Goal: Task Accomplishment & Management: Manage account settings

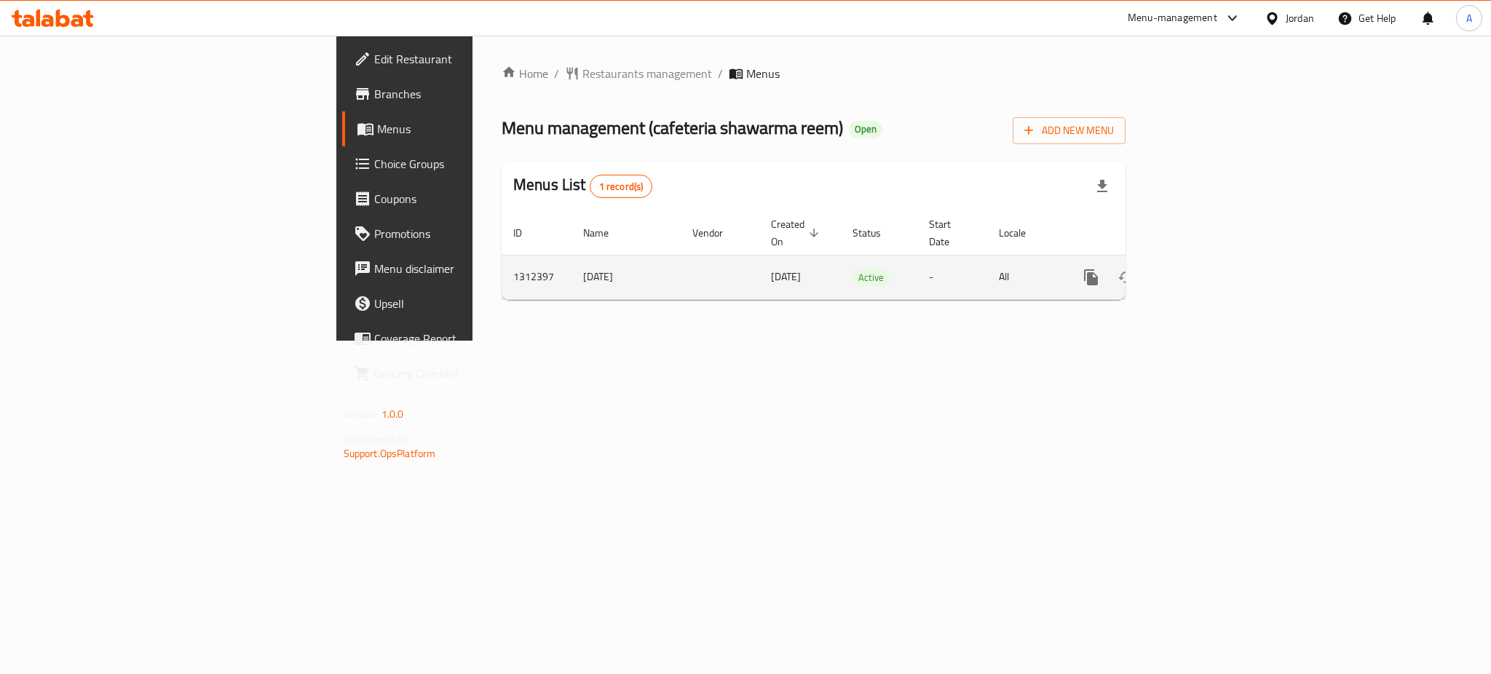
click at [1203, 271] on icon "enhanced table" at bounding box center [1195, 277] width 13 height 13
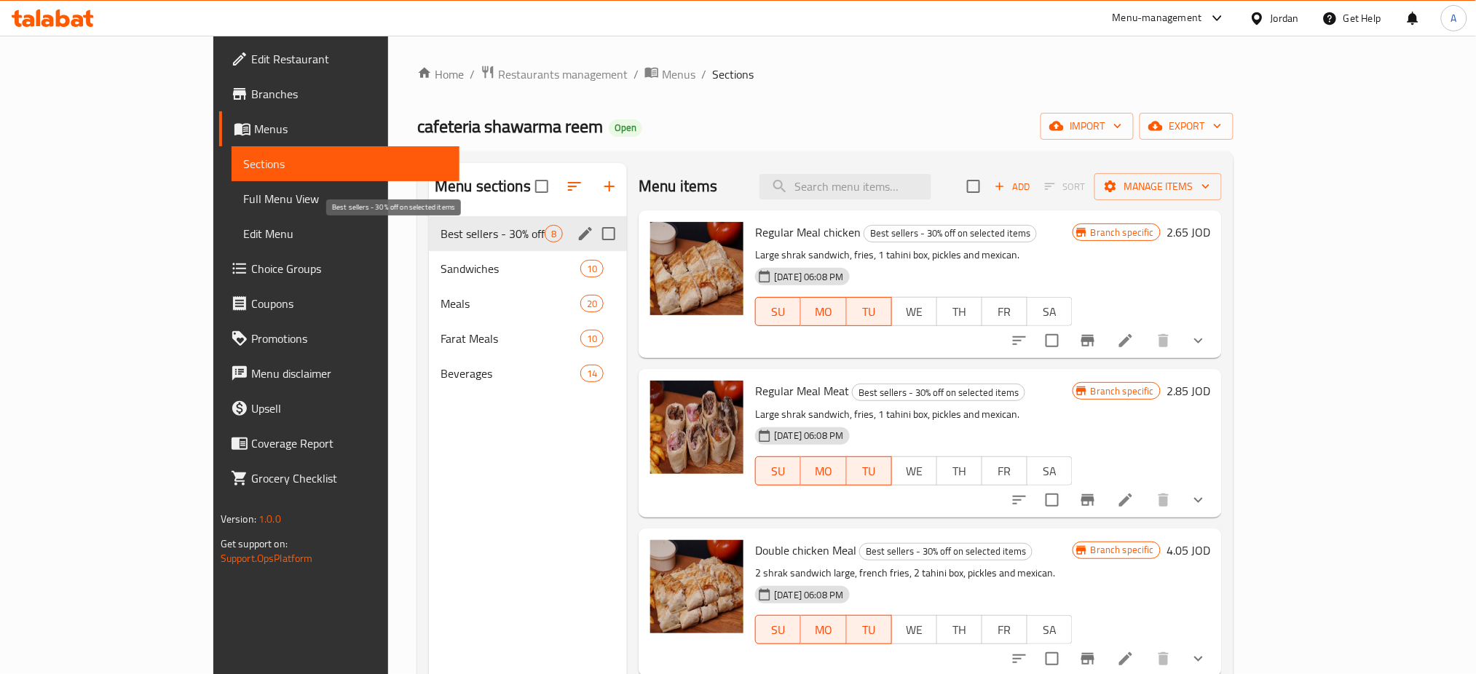
click at [440, 239] on span "Best sellers - 30% off on selected items" at bounding box center [492, 233] width 104 height 17
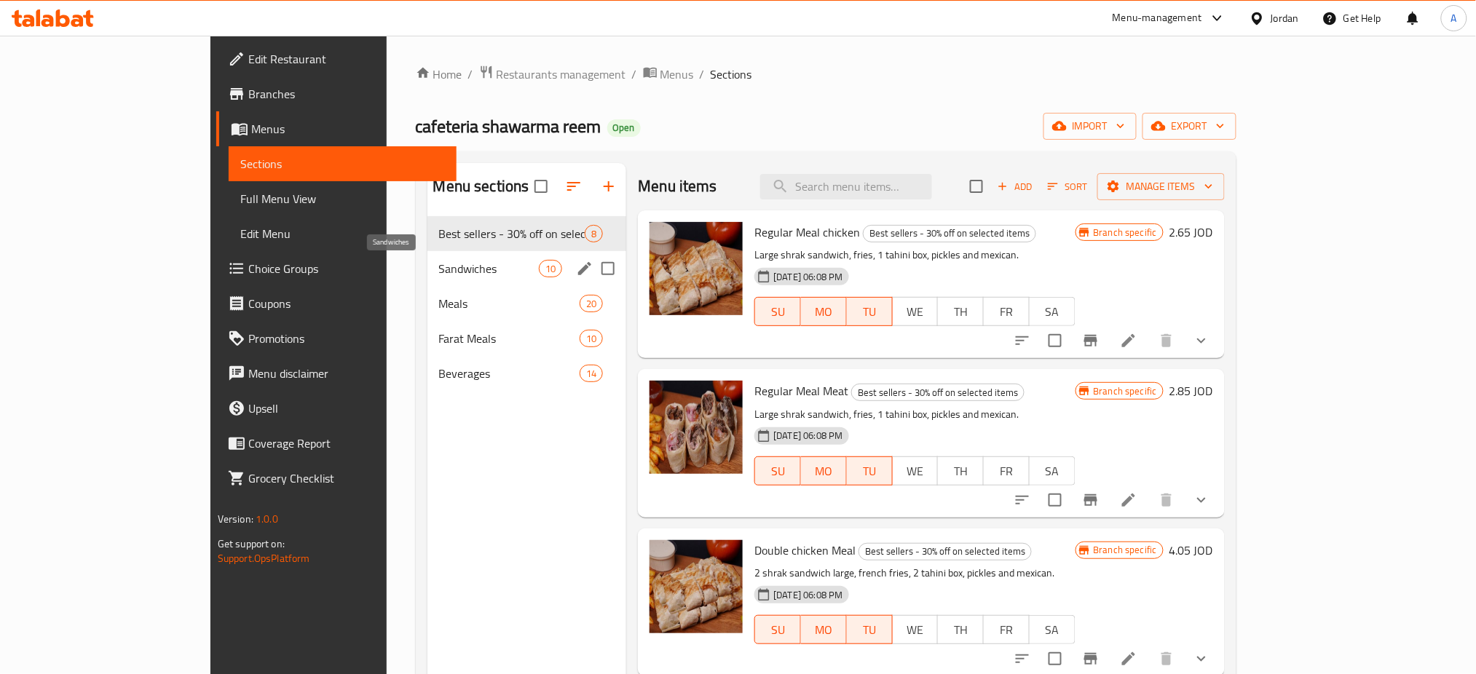
click at [439, 275] on span "Sandwiches" at bounding box center [489, 268] width 100 height 17
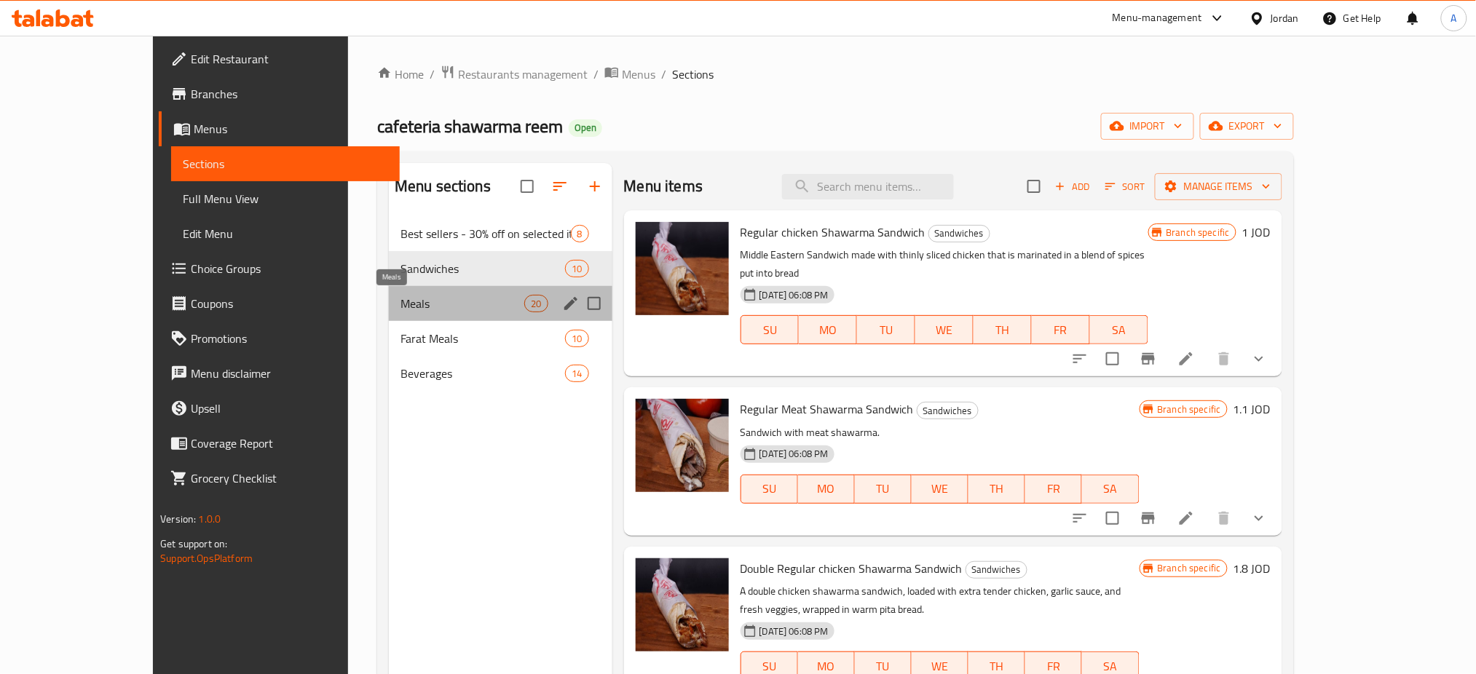
click at [400, 300] on span "Meals" at bounding box center [462, 303] width 124 height 17
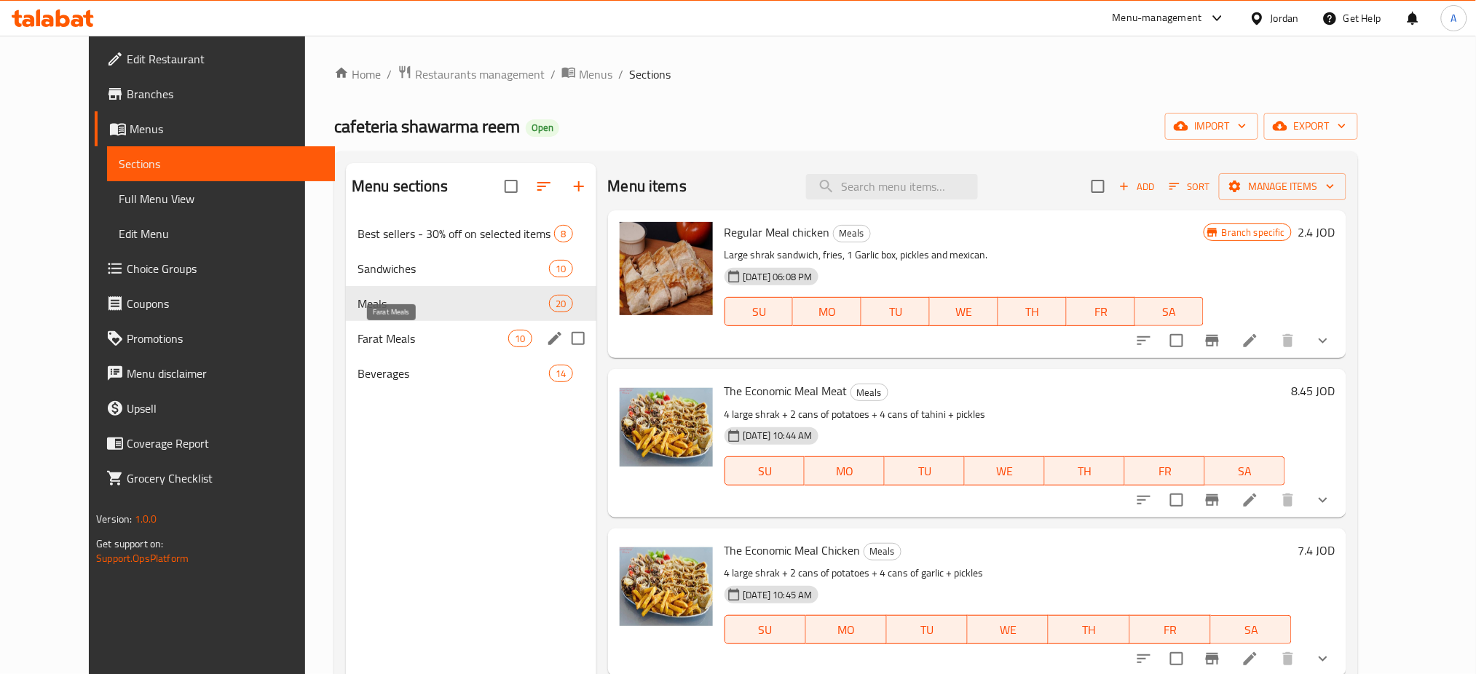
click at [357, 335] on span "Farat Meals" at bounding box center [432, 338] width 151 height 17
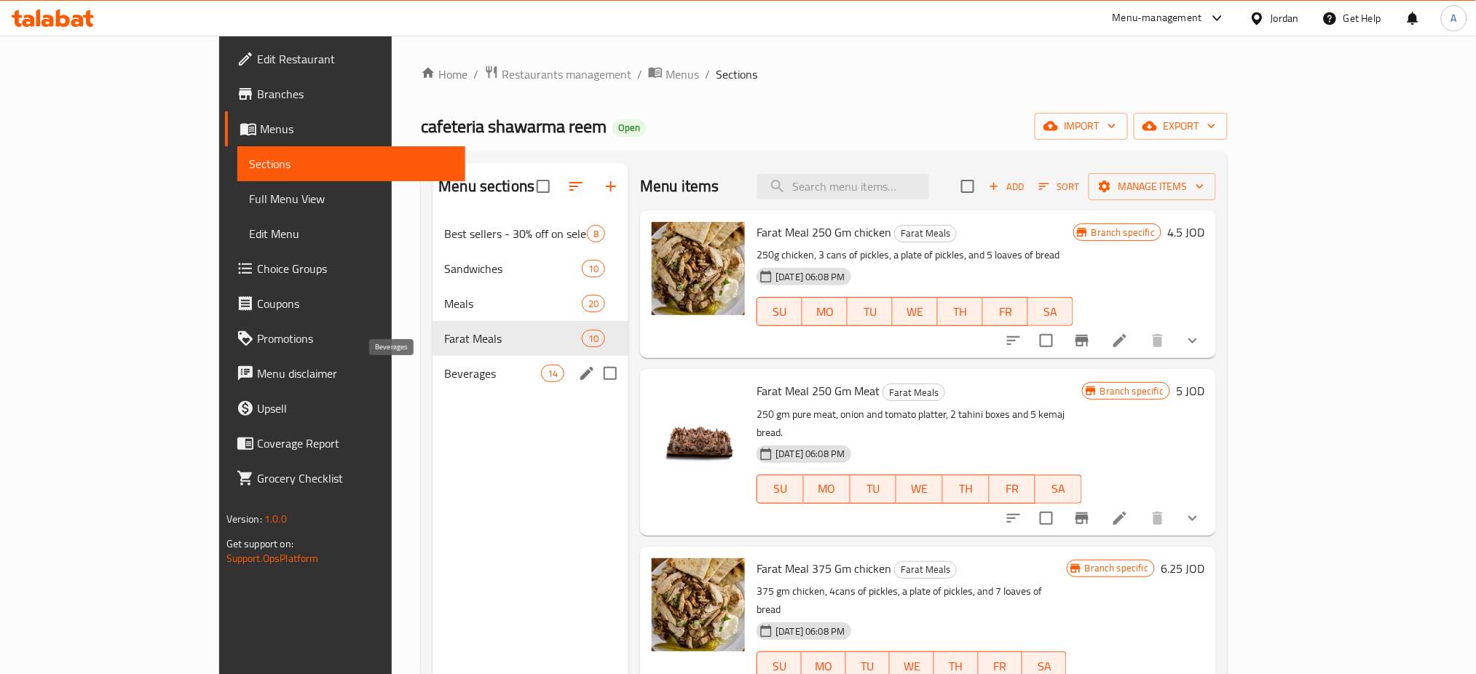
click at [444, 379] on span "Beverages" at bounding box center [492, 373] width 97 height 17
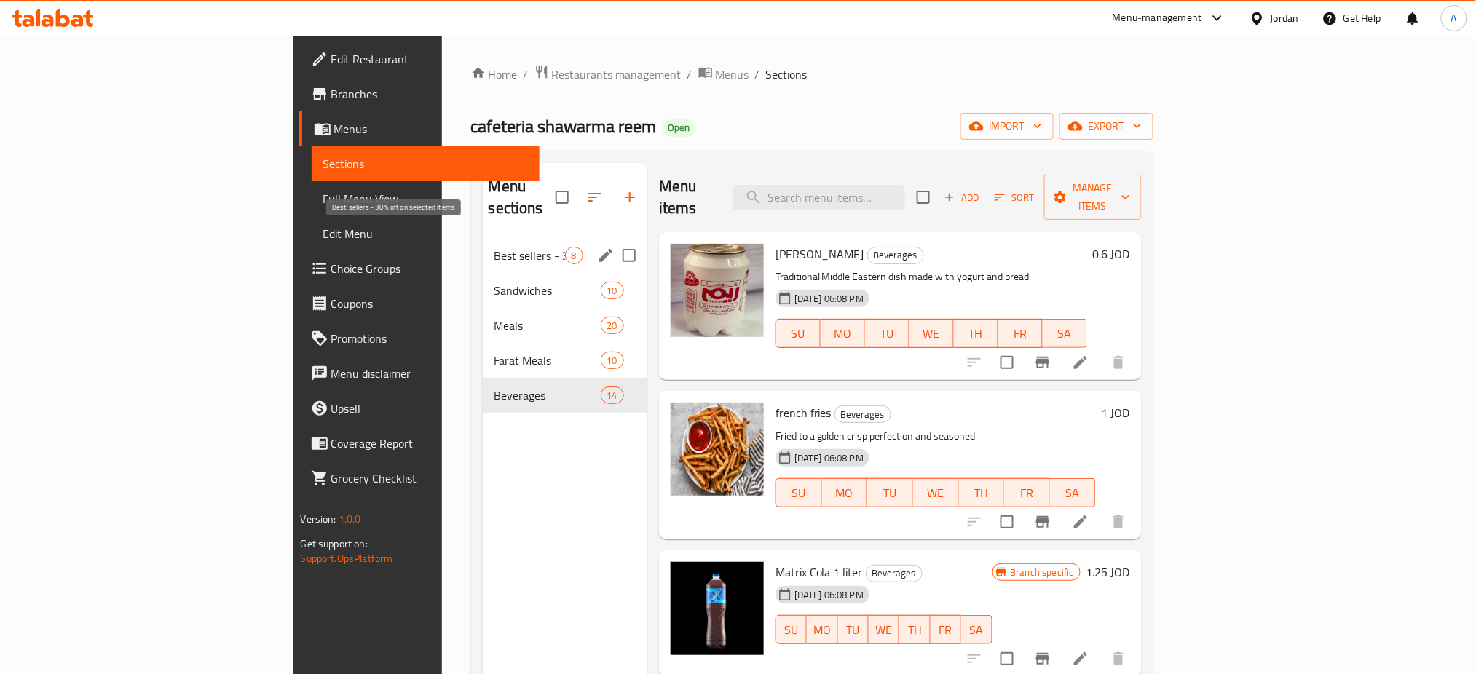
click at [494, 247] on span "Best sellers - 30% off on selected items" at bounding box center [529, 255] width 71 height 17
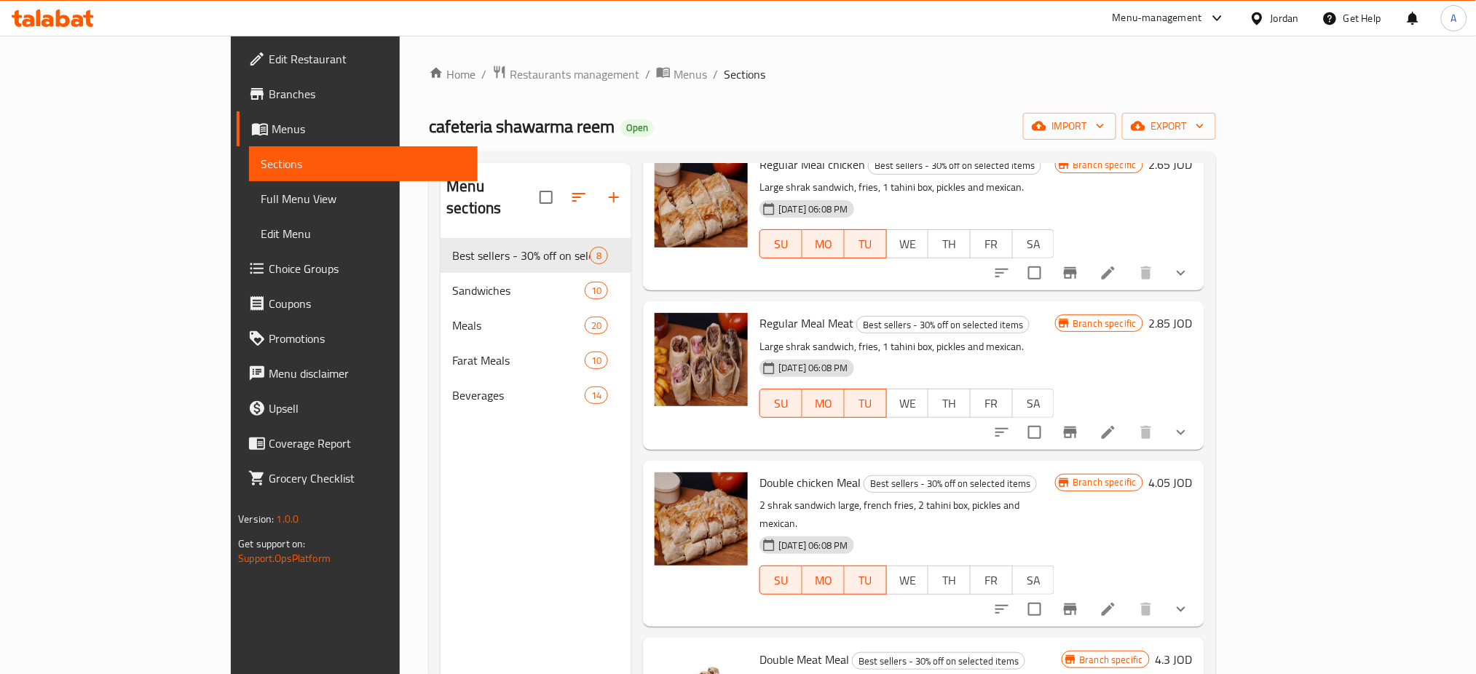
scroll to position [97, 0]
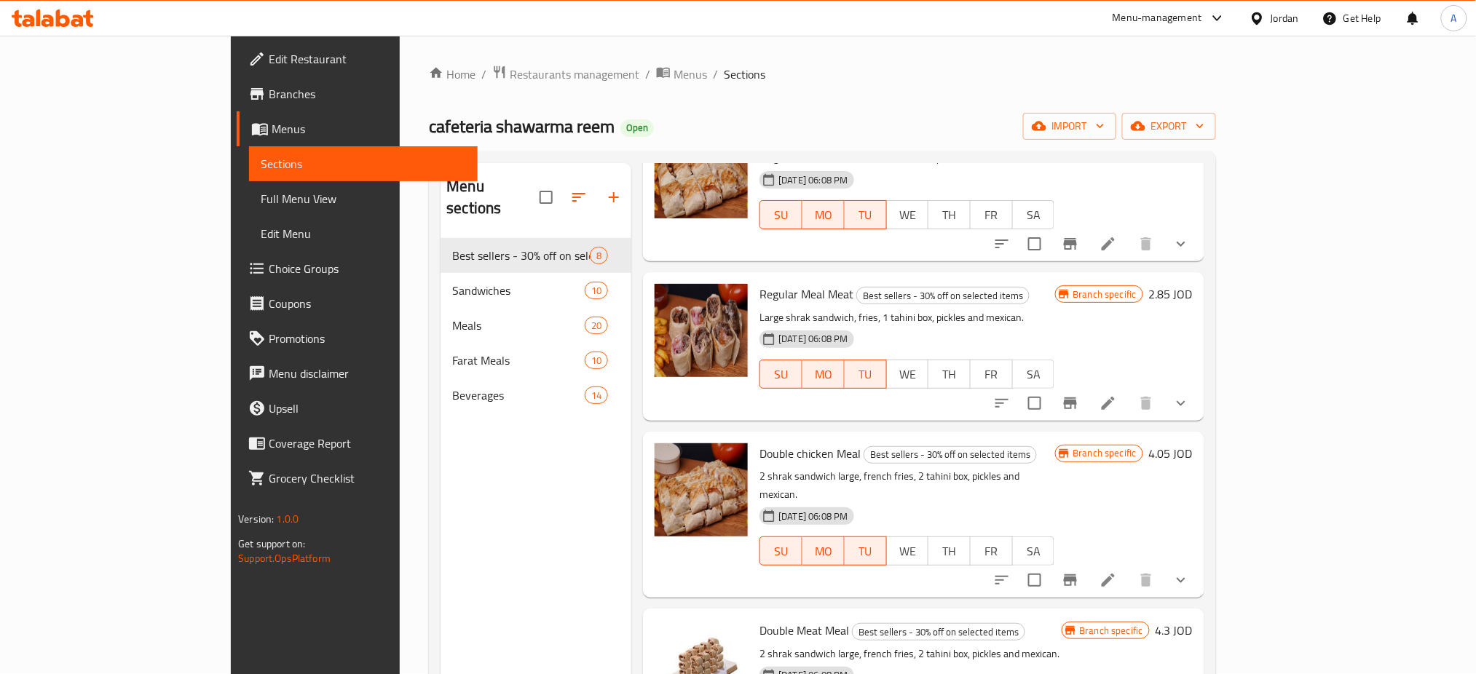
click at [1132, 28] on div "Menu-management" at bounding box center [1169, 18] width 137 height 35
click at [1116, 19] on div "Menu-management" at bounding box center [1157, 17] width 90 height 17
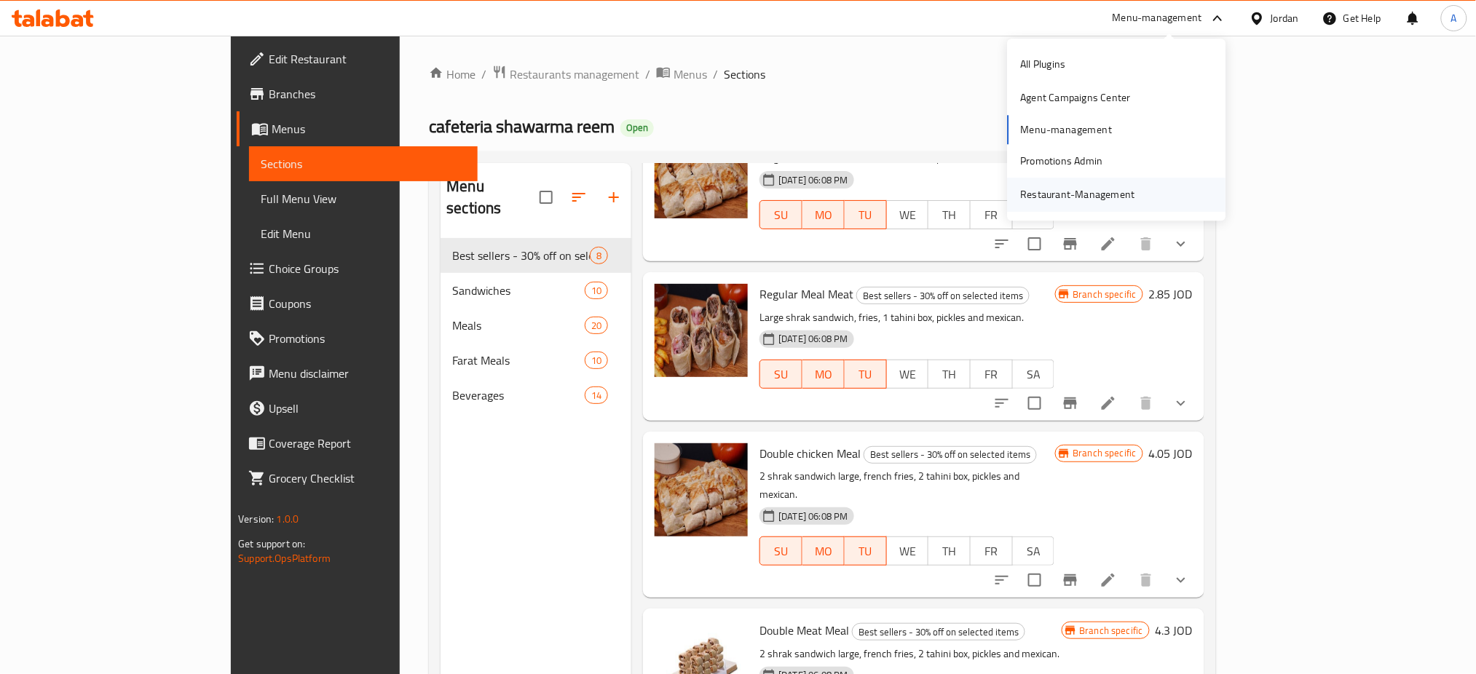
click at [1082, 188] on div "Restaurant-Management" at bounding box center [1078, 195] width 114 height 16
